Goal: Go to known website

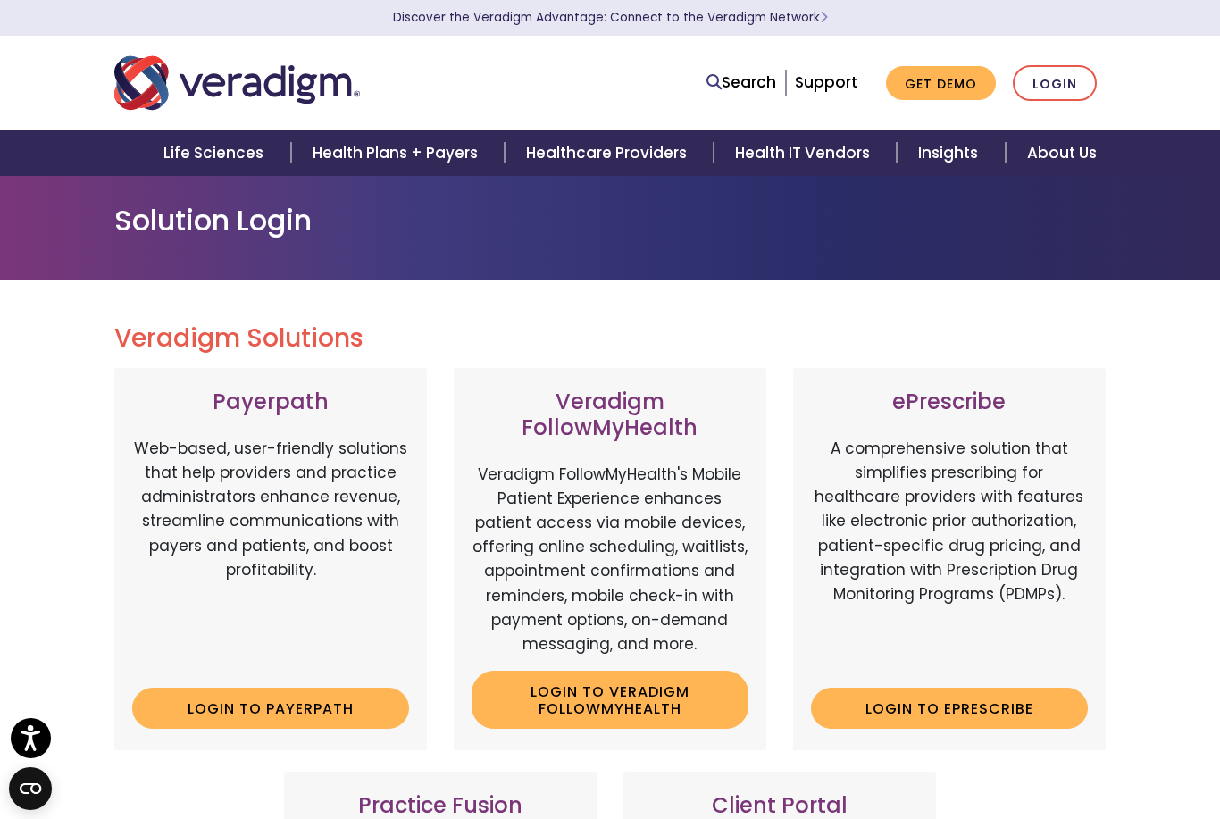
click at [1059, 91] on link "Login" at bounding box center [1054, 83] width 84 height 37
click at [1056, 83] on link "Login" at bounding box center [1054, 83] width 84 height 37
click at [272, 85] on img "Veradigm logo" at bounding box center [237, 83] width 246 height 59
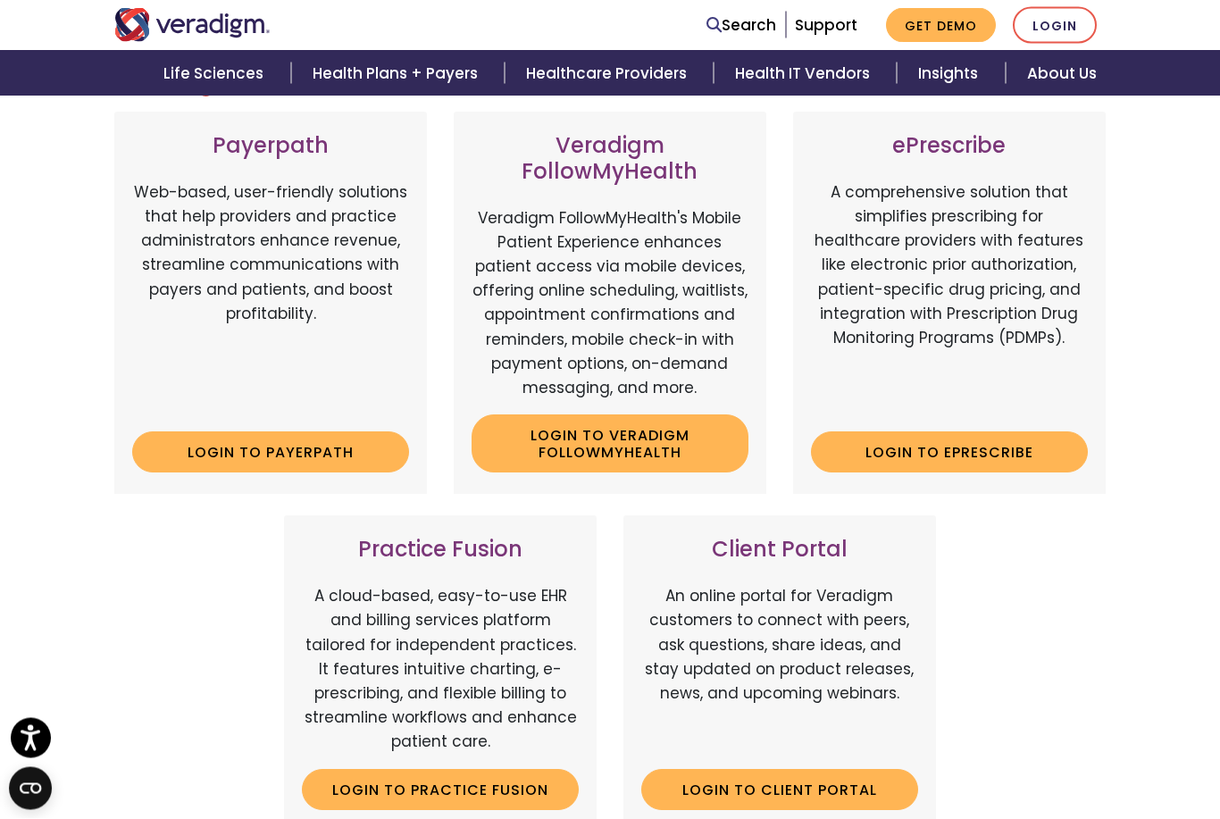
scroll to position [256, 0]
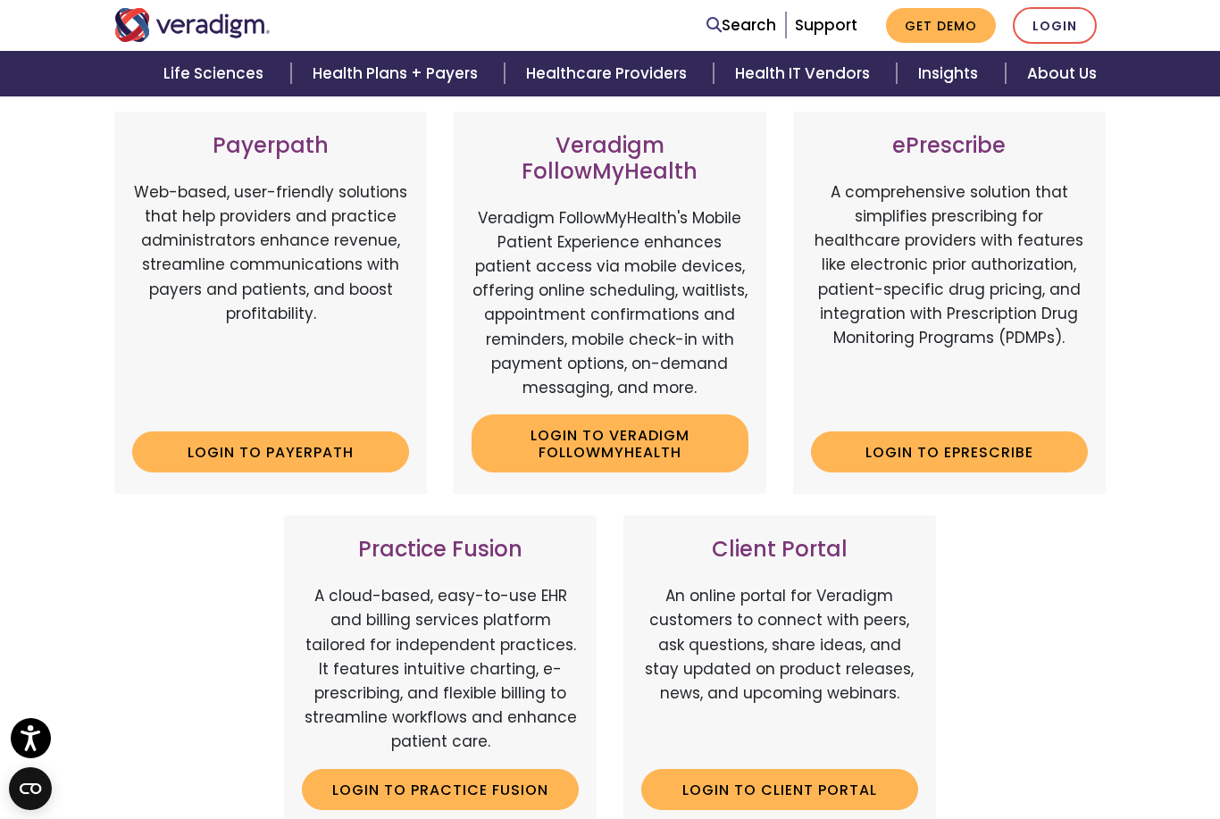
click at [1037, 449] on link "Login to ePrescribe" at bounding box center [949, 451] width 277 height 41
